Goal: Information Seeking & Learning: Understand process/instructions

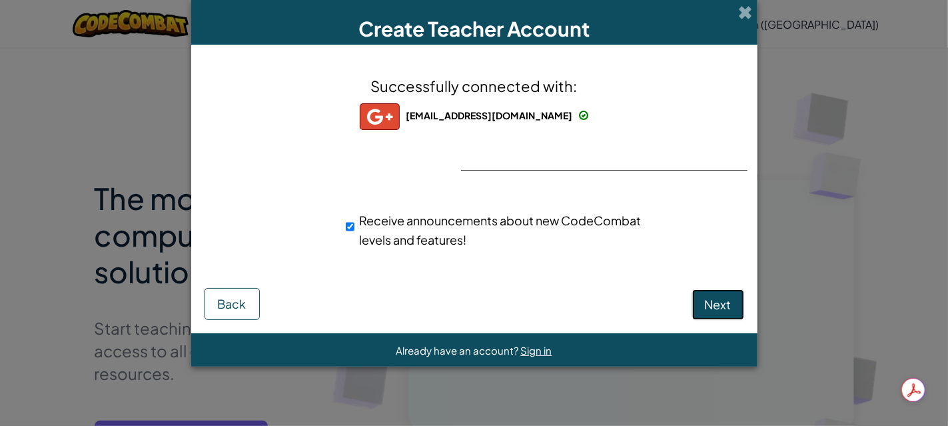
click at [711, 301] on span "Next" at bounding box center [718, 304] width 27 height 15
select select "[GEOGRAPHIC_DATA]"
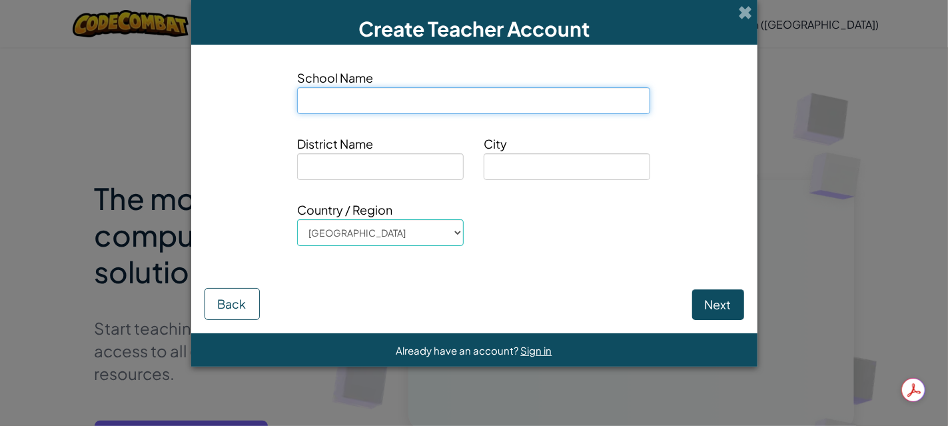
click at [432, 102] on input at bounding box center [473, 100] width 353 height 27
type input "NA"
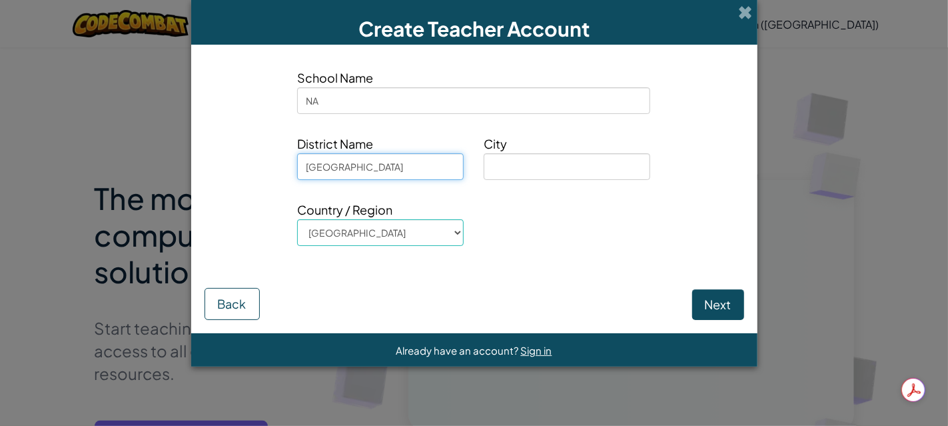
type input "[GEOGRAPHIC_DATA]"
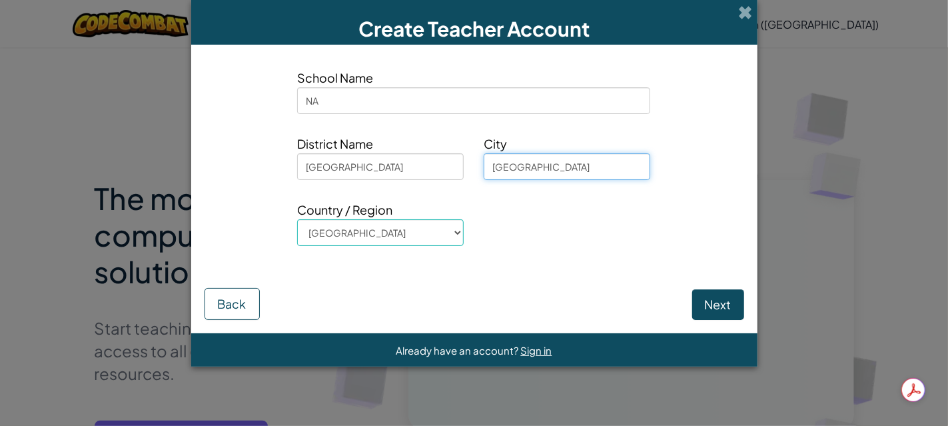
type input "[GEOGRAPHIC_DATA]"
click at [711, 298] on button "Next" at bounding box center [719, 304] width 52 height 31
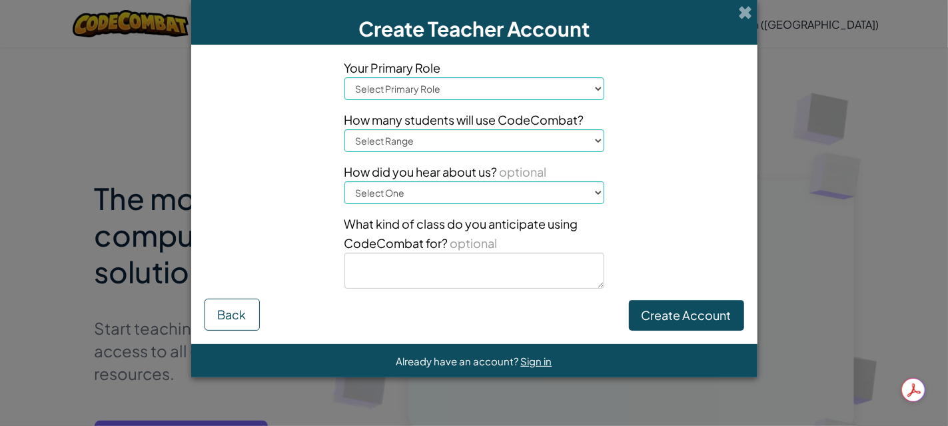
click at [511, 91] on select "Select Primary Role Principal Parent Technology coordinator Teacher Curriculum …" at bounding box center [475, 88] width 260 height 23
select select "Technology coordinator"
click at [345, 77] on select "Select Primary Role Principal Parent Technology coordinator Teacher Curriculum …" at bounding box center [475, 88] width 260 height 23
click at [474, 140] on select "Select Range 1-10 11-50 [PHONE_NUMBER] [PHONE_NUMBER] 1000+" at bounding box center [475, 140] width 260 height 23
select select "11-50"
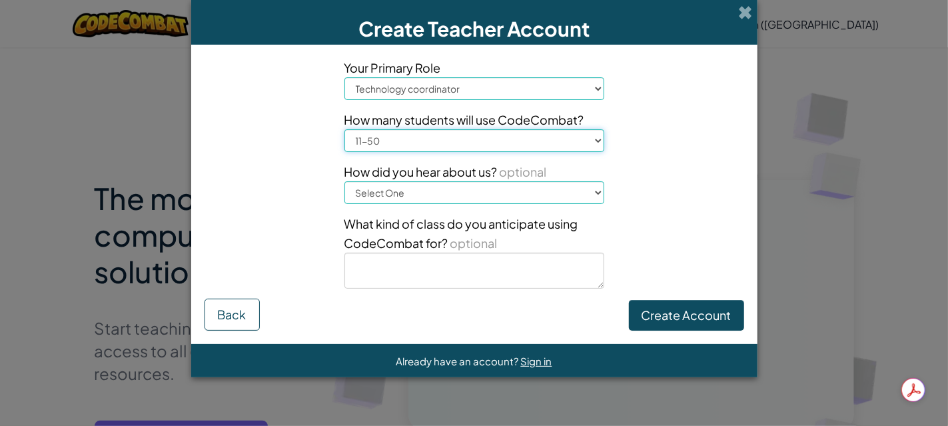
click at [345, 129] on select "Select Range 1-10 11-50 [PHONE_NUMBER] [PHONE_NUMBER] 1000+" at bounding box center [475, 140] width 260 height 23
click at [557, 198] on select "Select One Conference (e.g. ISTE) [DOMAIN_NAME][URL] of Code A teacher An admin…" at bounding box center [475, 192] width 260 height 23
select select "Professional trainings/workshops"
click at [345, 181] on select "Select One Conference (e.g. ISTE) [DOMAIN_NAME][URL] of Code A teacher An admin…" at bounding box center [475, 192] width 260 height 23
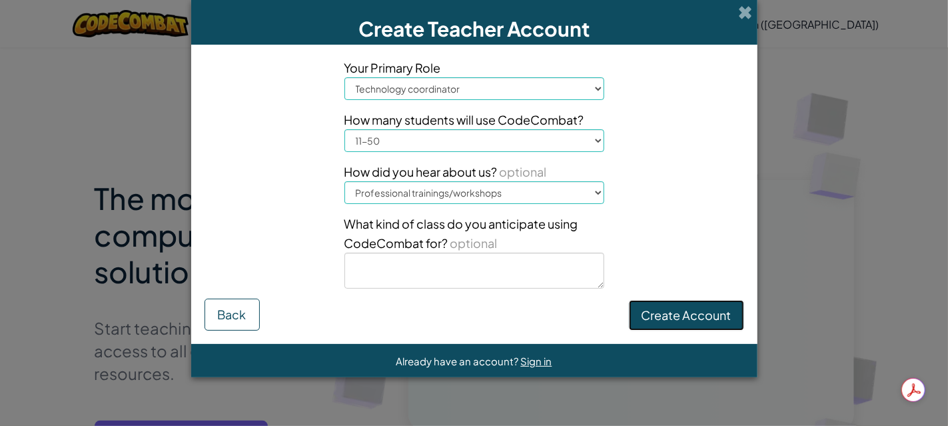
click at [709, 325] on button "Create Account" at bounding box center [686, 315] width 115 height 31
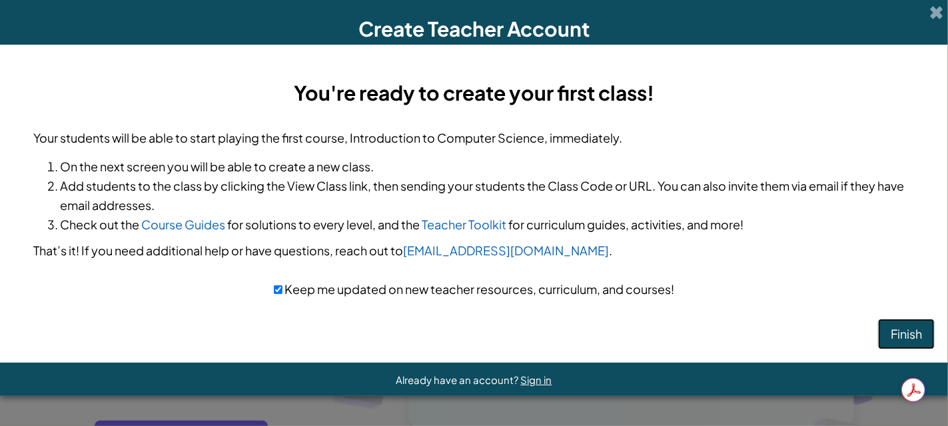
click at [914, 341] on button "Finish" at bounding box center [906, 334] width 57 height 31
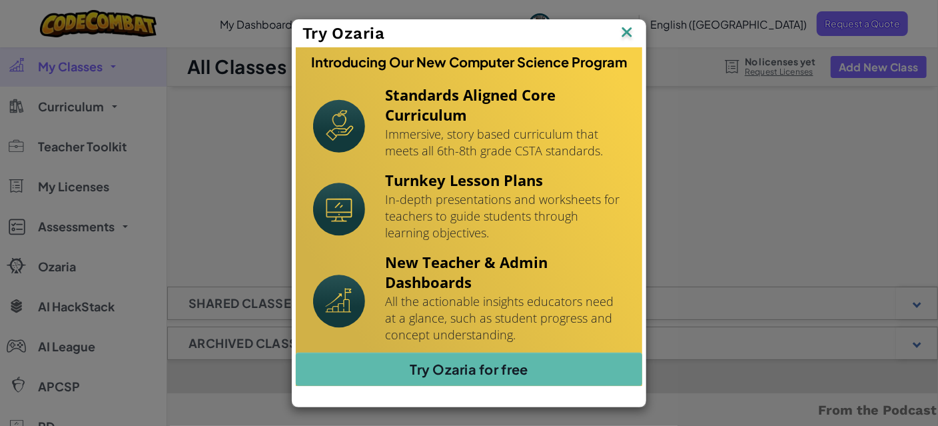
click at [0, 0] on img at bounding box center [0, 0] width 0 height 0
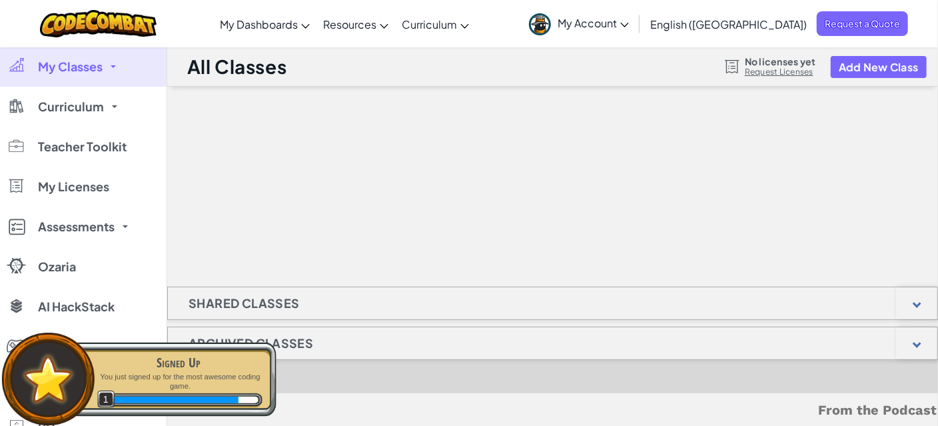
click at [656, 178] on div at bounding box center [552, 153] width 771 height 133
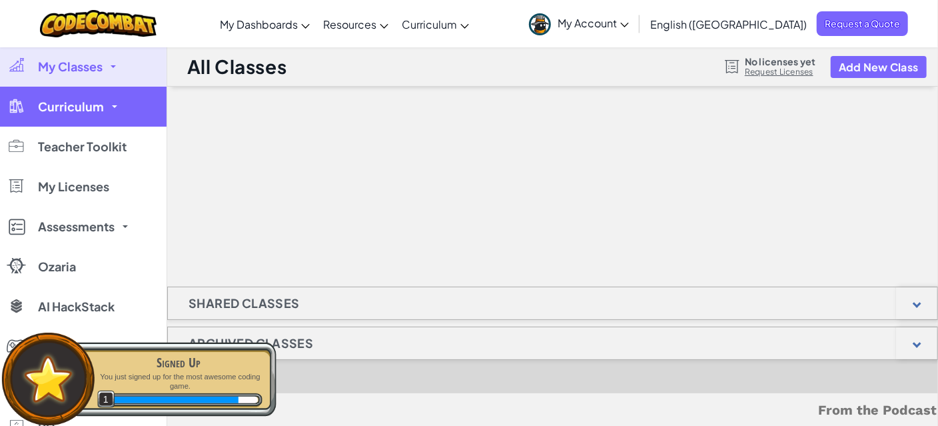
click at [112, 107] on span at bounding box center [114, 106] width 5 height 3
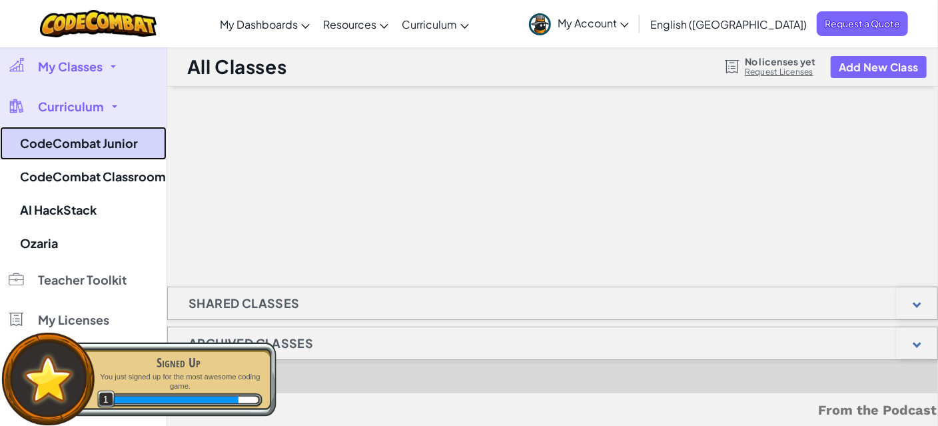
click at [90, 145] on link "CodeCombat Junior" at bounding box center [83, 143] width 167 height 33
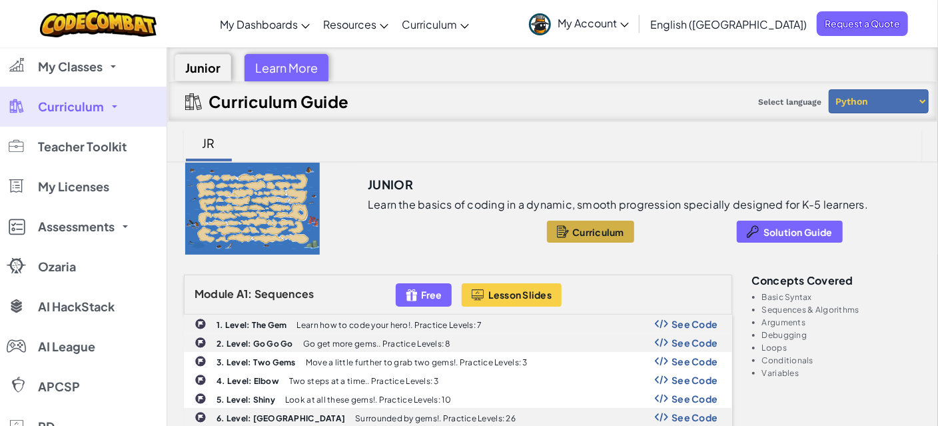
click at [581, 231] on span "Curriculum" at bounding box center [599, 232] width 52 height 11
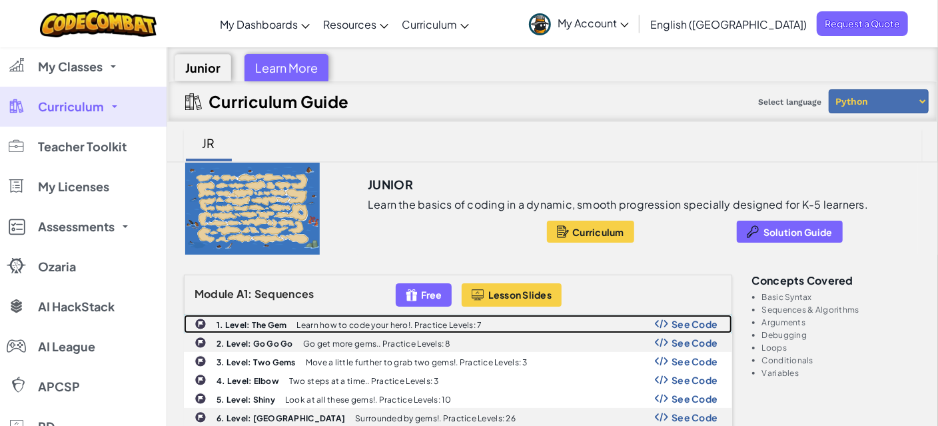
click at [685, 319] on span "See Code" at bounding box center [695, 324] width 47 height 11
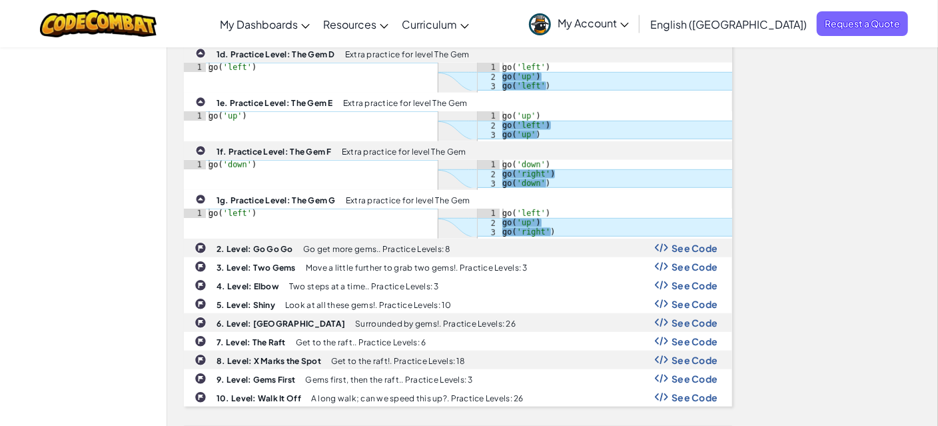
scroll to position [467, 0]
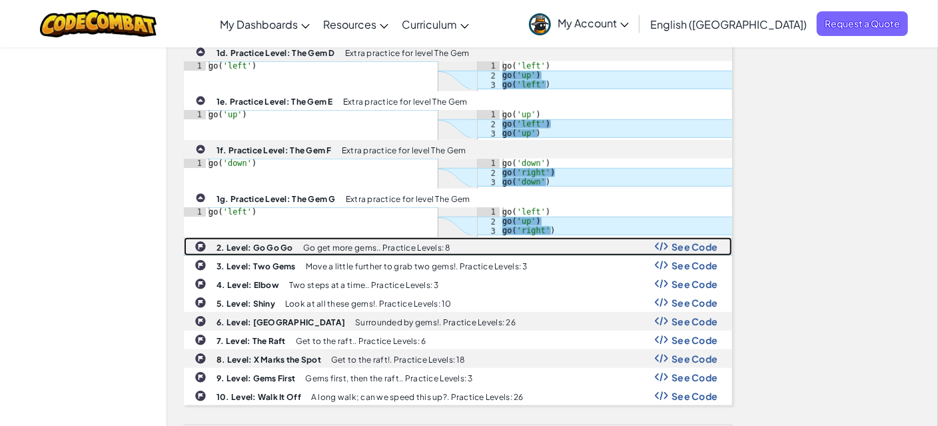
click at [703, 241] on span "See Code" at bounding box center [695, 246] width 47 height 11
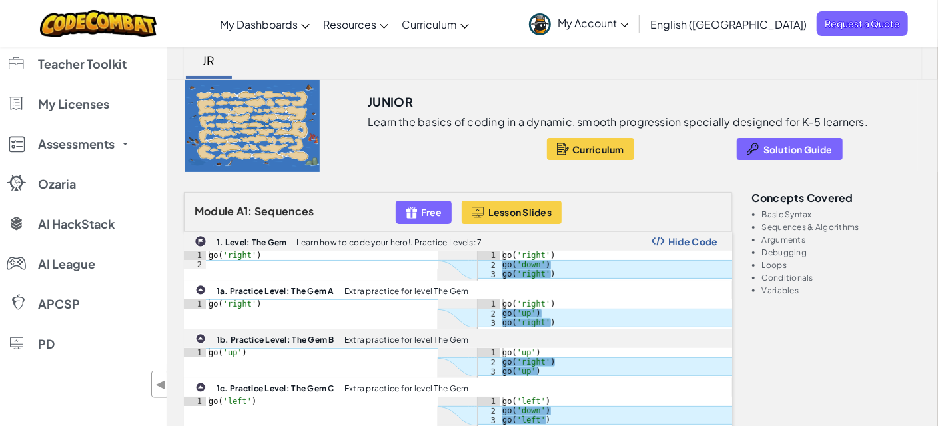
scroll to position [66, 0]
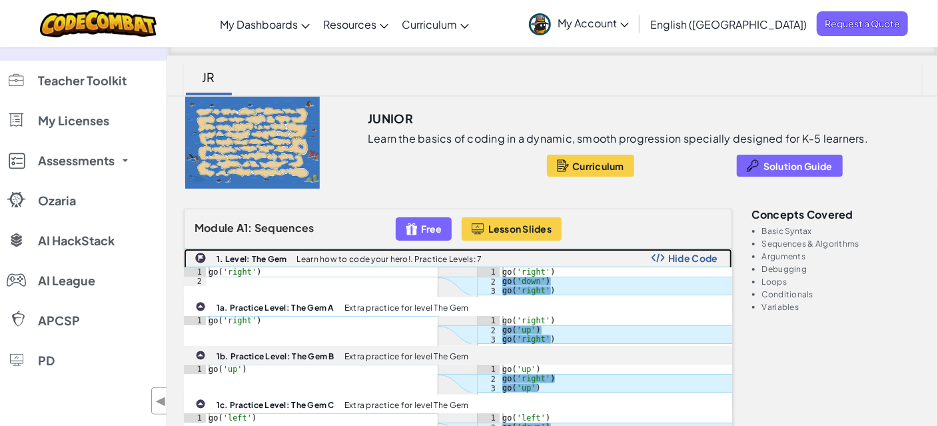
click at [703, 254] on span "Hide Code" at bounding box center [694, 258] width 50 height 11
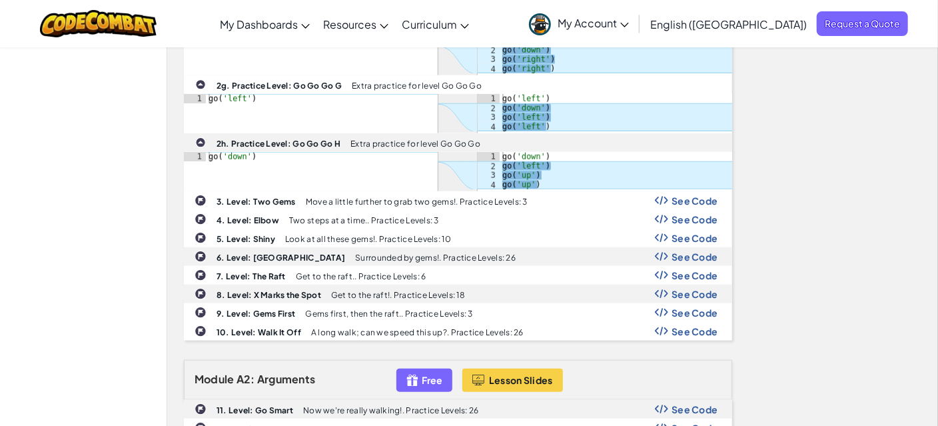
scroll to position [666, 0]
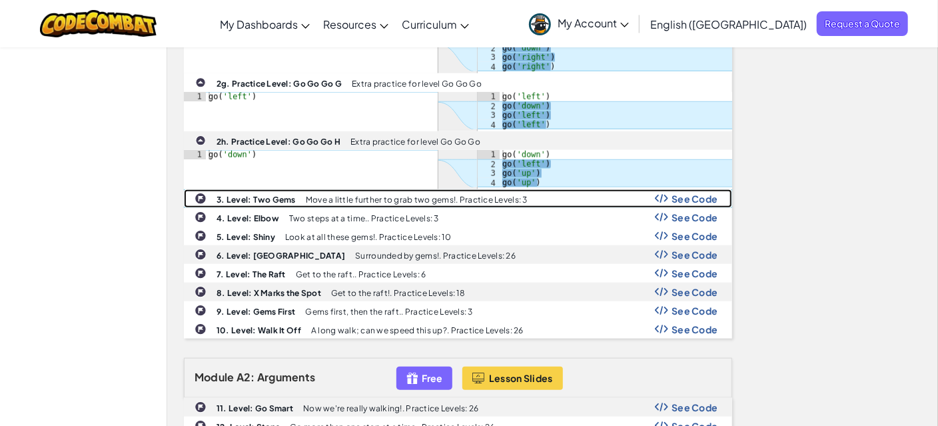
click at [693, 193] on span "See Code" at bounding box center [695, 198] width 47 height 11
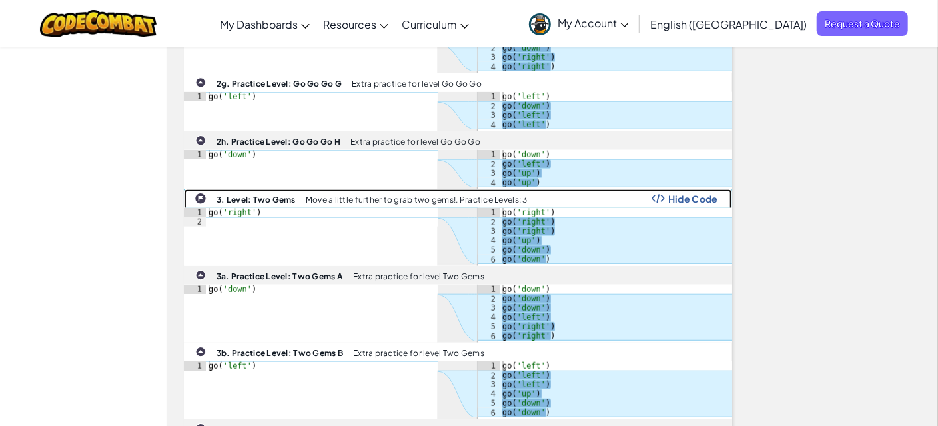
click at [693, 193] on span "Hide Code" at bounding box center [694, 198] width 50 height 11
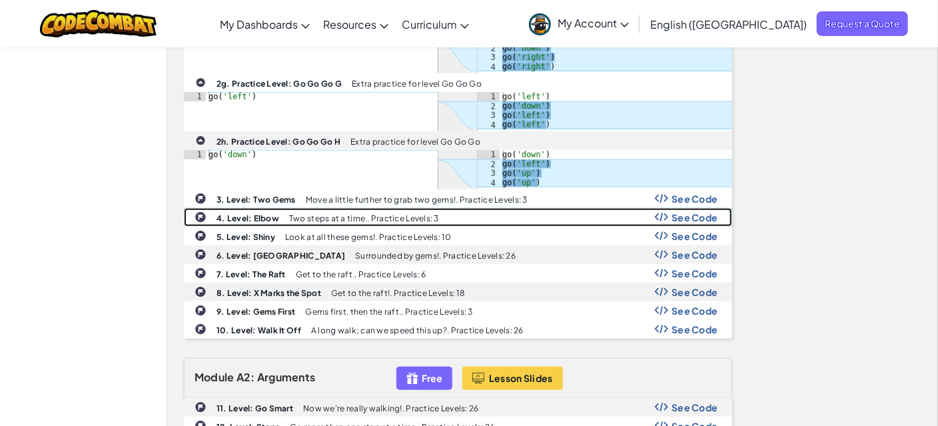
click at [701, 212] on span "See Code" at bounding box center [695, 217] width 47 height 11
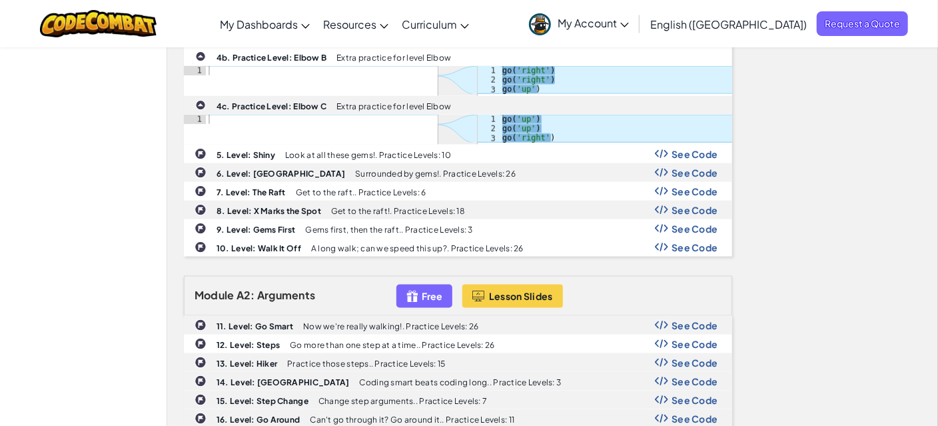
scroll to position [933, 0]
